Goal: Information Seeking & Learning: Find specific fact

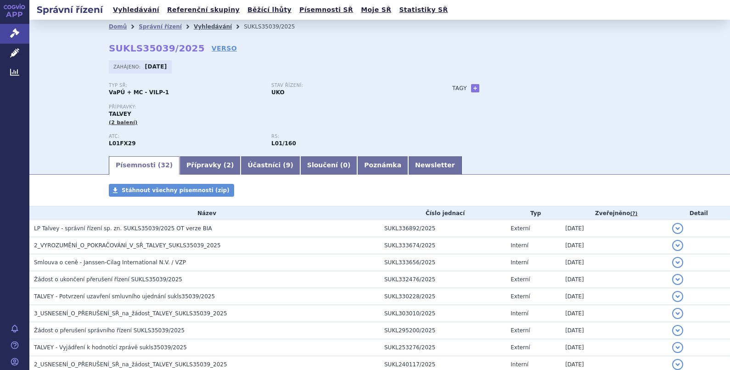
click at [194, 23] on link "Vyhledávání" at bounding box center [213, 26] width 38 height 6
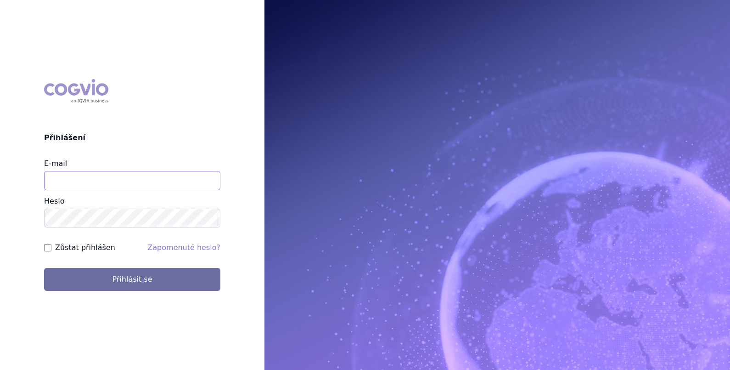
click at [138, 181] on input "E-mail" at bounding box center [132, 180] width 176 height 19
type input "[PERSON_NAME][EMAIL_ADDRESS][PERSON_NAME][DOMAIN_NAME]"
click at [93, 247] on label "Zůstat přihlášen" at bounding box center [85, 247] width 60 height 11
click at [51, 247] on input "Zůstat přihlášen" at bounding box center [47, 247] width 7 height 7
checkbox input "true"
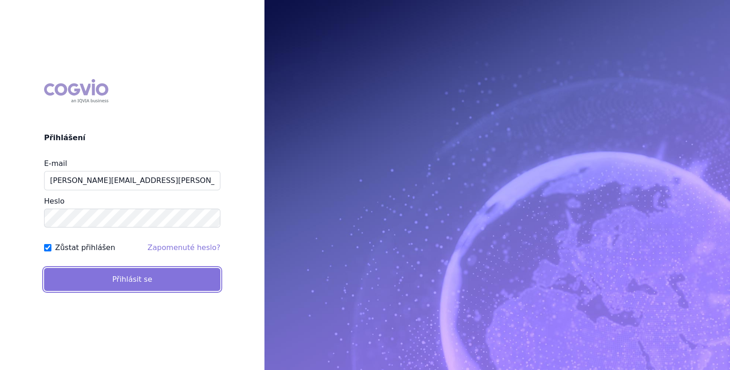
click at [114, 276] on button "Přihlásit se" at bounding box center [132, 279] width 176 height 23
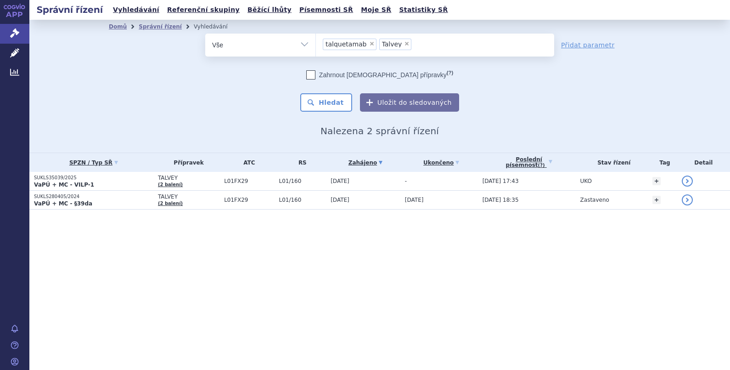
click at [369, 42] on span "×" at bounding box center [372, 44] width 6 height 6
click at [316, 42] on select "talquetamab Talvey" at bounding box center [315, 44] width 0 height 23
select select "Talvey"
click at [348, 43] on span "×" at bounding box center [351, 44] width 6 height 6
click at [316, 43] on select "talquetamab Talvey" at bounding box center [315, 44] width 0 height 23
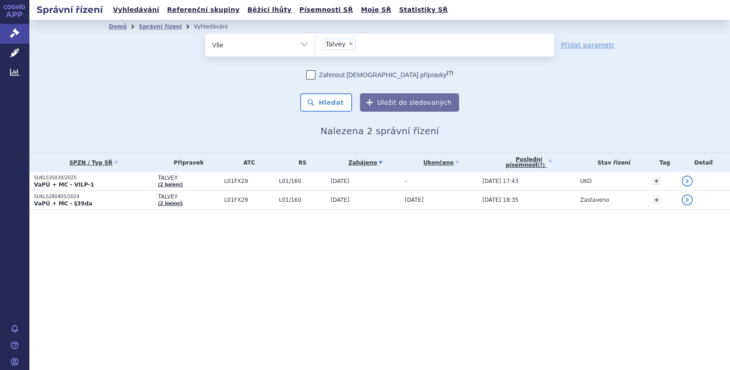
select select
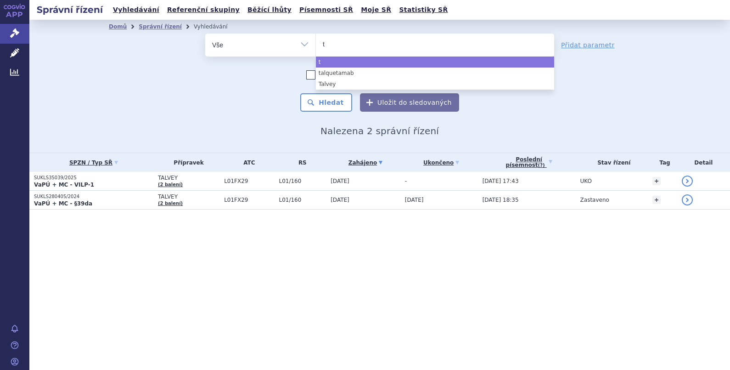
type input "te"
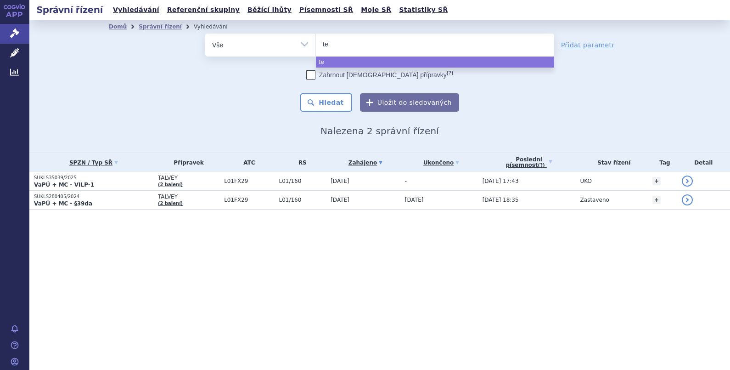
type input "tec"
type input "tecl"
type input "tecli"
select select "tecli"
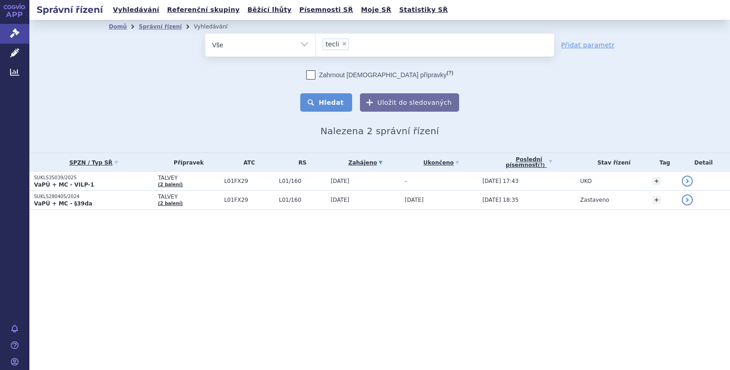
click at [344, 101] on button "Hledat" at bounding box center [326, 102] width 52 height 18
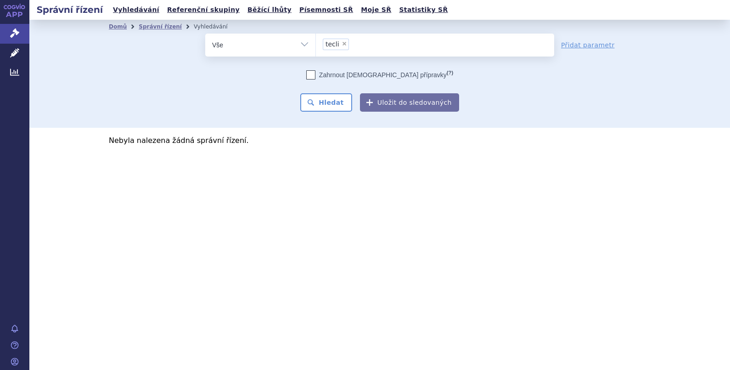
click at [344, 41] on span "×" at bounding box center [345, 44] width 6 height 6
click at [316, 41] on select "tecli" at bounding box center [315, 44] width 0 height 23
select select
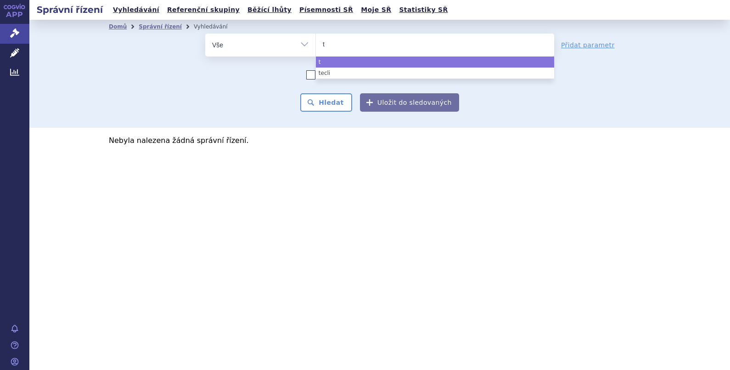
type input "te"
type input "tec"
type input "tecv"
type input "tecva"
type input "tecvay"
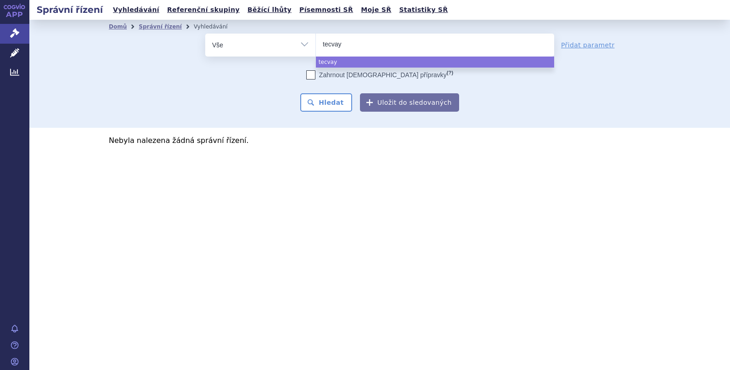
type input "tecvayl"
type input "tecvayli"
select select "tecvayli"
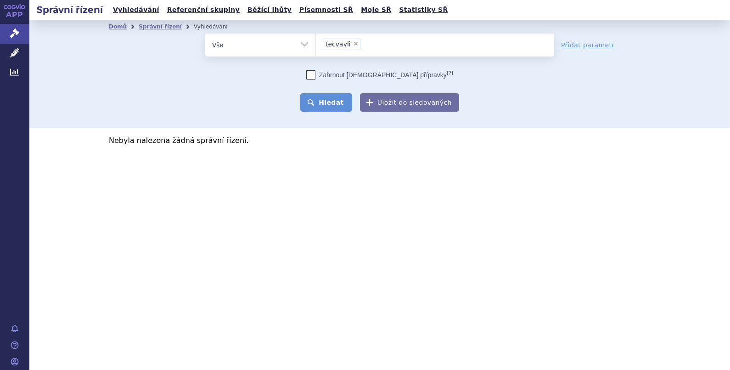
click at [342, 102] on button "Hledat" at bounding box center [326, 102] width 52 height 18
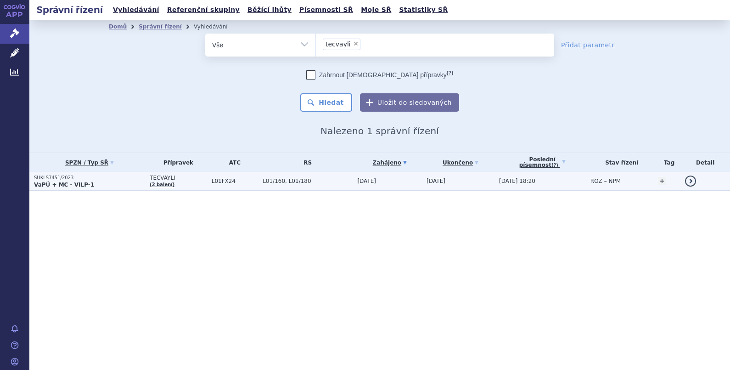
click at [53, 175] on p "SUKLS7451/2023" at bounding box center [89, 177] width 111 height 6
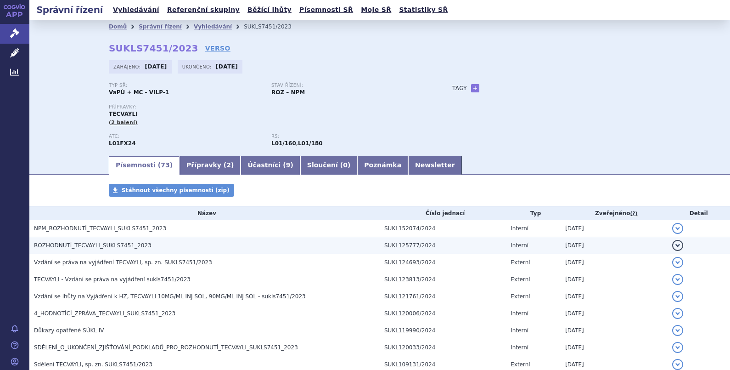
click at [84, 246] on span "ROZHODNUTÍ_TECVAYLI_SUKLS7451_2023" at bounding box center [93, 245] width 118 height 6
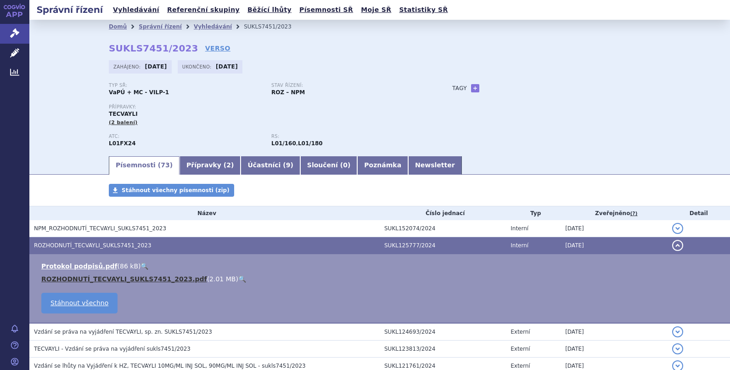
click at [76, 276] on link "ROZHODNUTÍ_TECVAYLI_SUKLS7451_2023.pdf" at bounding box center [124, 278] width 166 height 7
